Goal: Task Accomplishment & Management: Use online tool/utility

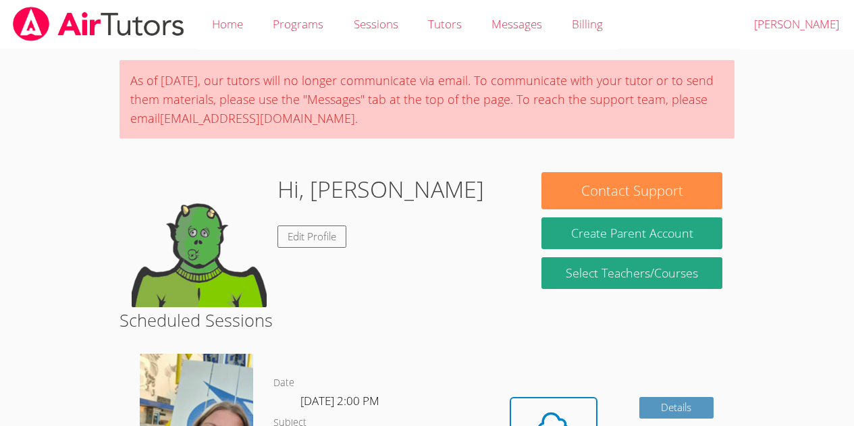
scroll to position [114, 0]
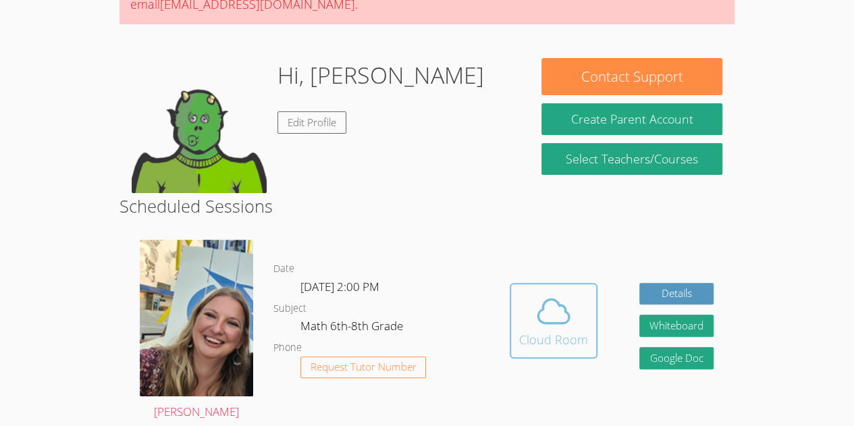
click at [560, 312] on icon at bounding box center [554, 311] width 38 height 38
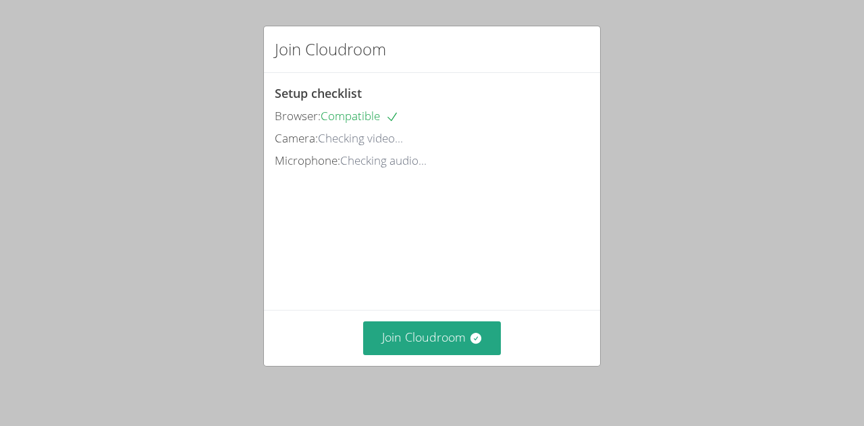
click at [396, 370] on div "Join Cloudroom Setup checklist Browser: Compatible Camera: Checking video... Mi…" at bounding box center [432, 213] width 864 height 426
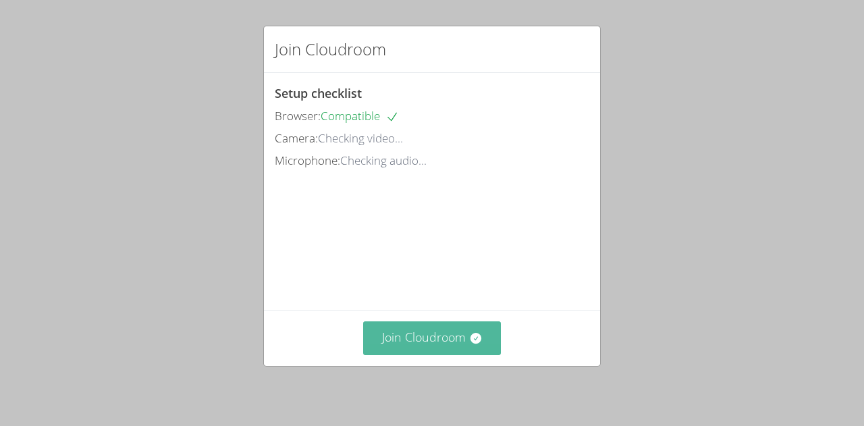
click at [381, 354] on button "Join Cloudroom" at bounding box center [432, 337] width 138 height 33
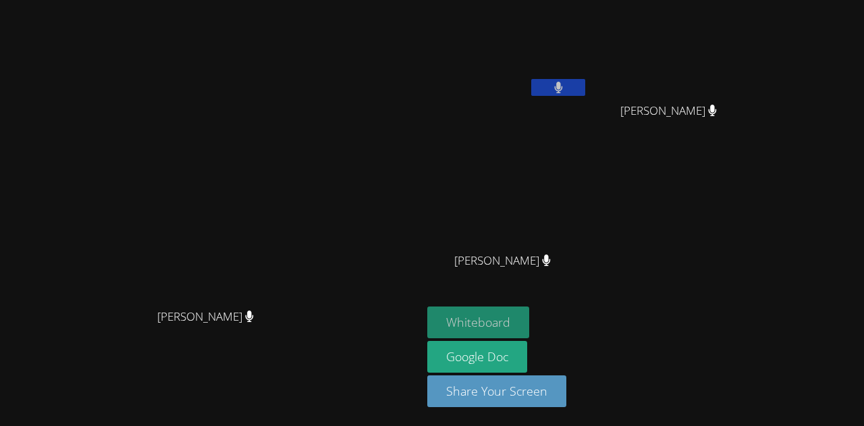
click at [492, 328] on button "Whiteboard" at bounding box center [478, 323] width 102 height 32
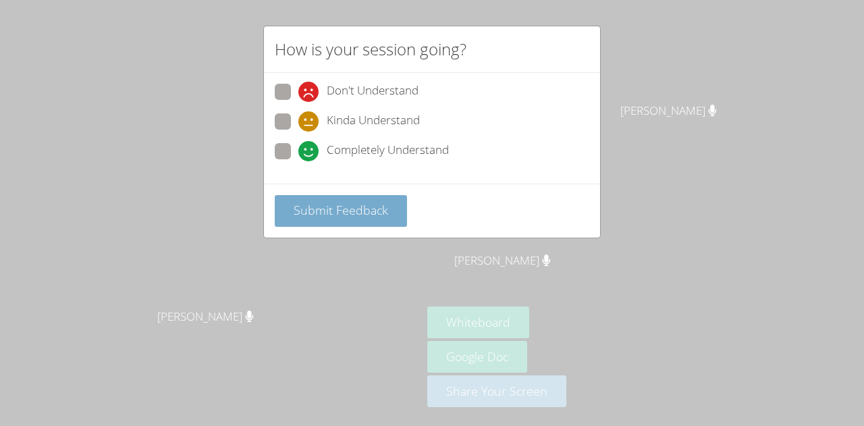
click at [356, 213] on span "Submit Feedback" at bounding box center [341, 210] width 95 height 16
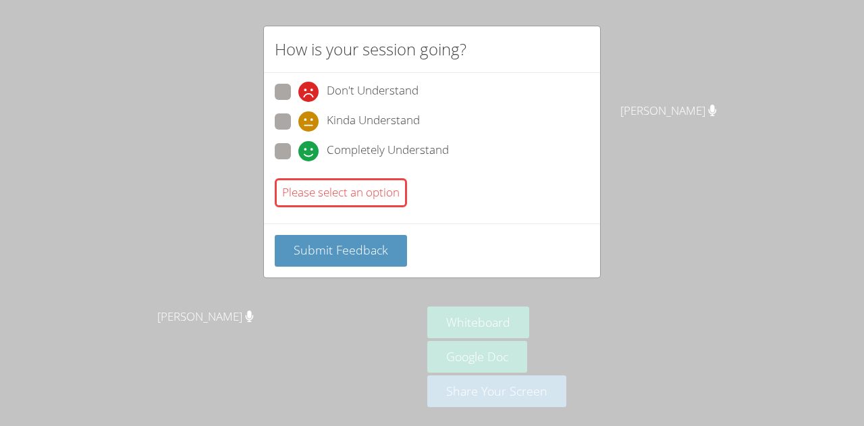
click at [359, 201] on div "Please select an option" at bounding box center [341, 192] width 132 height 29
click at [356, 252] on span "Submit Feedback" at bounding box center [341, 250] width 95 height 16
click at [356, 242] on span "Submit Feedback" at bounding box center [341, 250] width 95 height 16
click at [362, 235] on button "Submit Feedback" at bounding box center [341, 251] width 132 height 32
click at [308, 158] on icon at bounding box center [308, 151] width 20 height 20
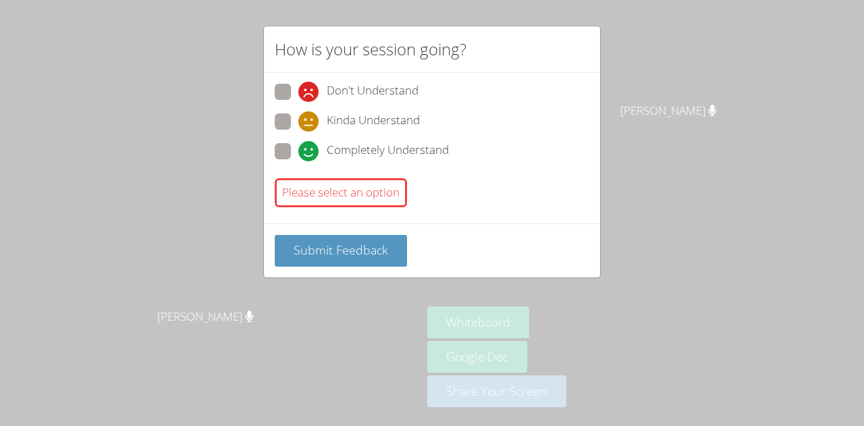
click at [308, 155] on input "Completely Understand" at bounding box center [303, 148] width 11 height 11
radio input "true"
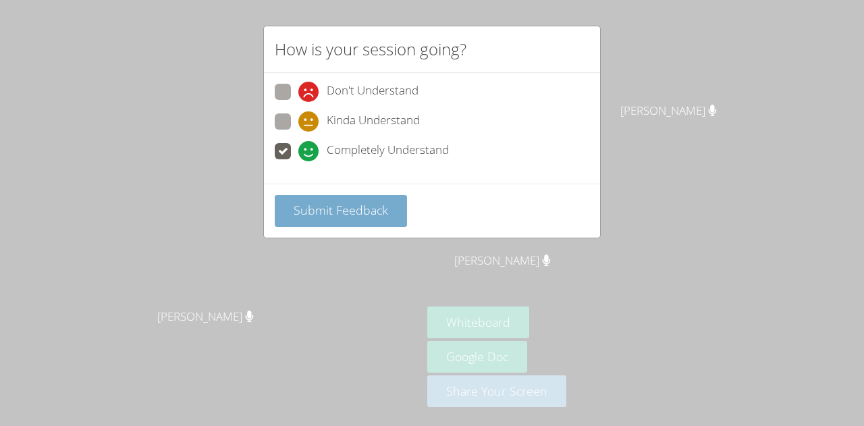
click at [327, 203] on span "Submit Feedback" at bounding box center [341, 210] width 95 height 16
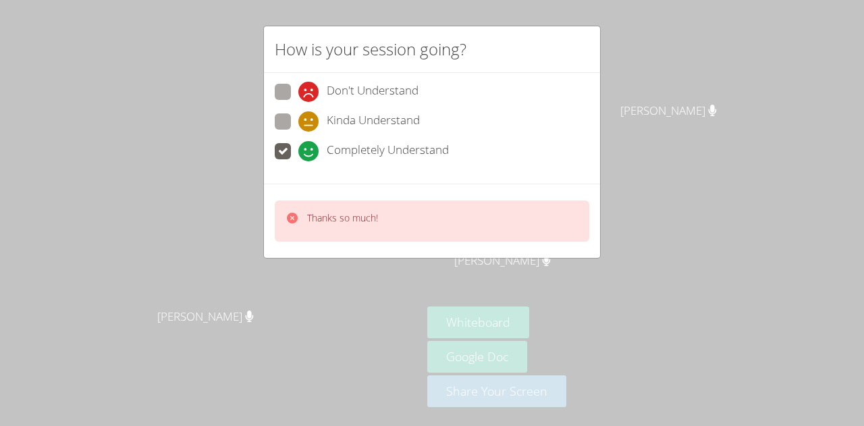
click at [336, 217] on p "Thanks so much!" at bounding box center [342, 218] width 71 height 14
click at [343, 211] on p "Thanks so much!" at bounding box center [342, 218] width 71 height 14
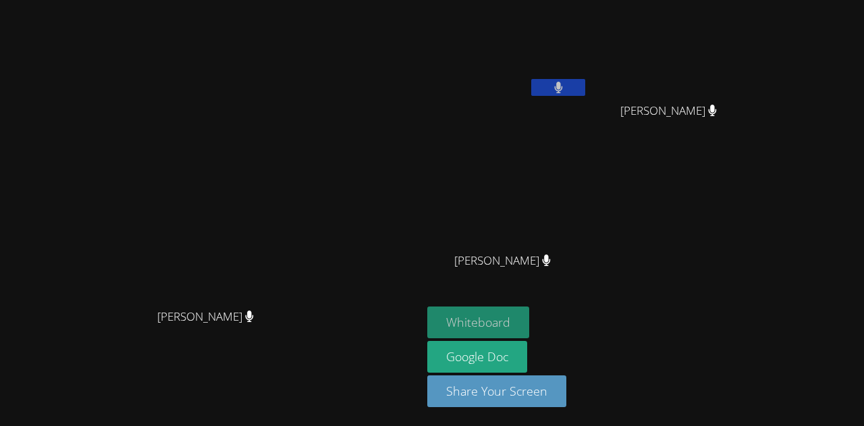
click at [506, 316] on button "Whiteboard" at bounding box center [478, 323] width 102 height 32
